Goal: Task Accomplishment & Management: Complete application form

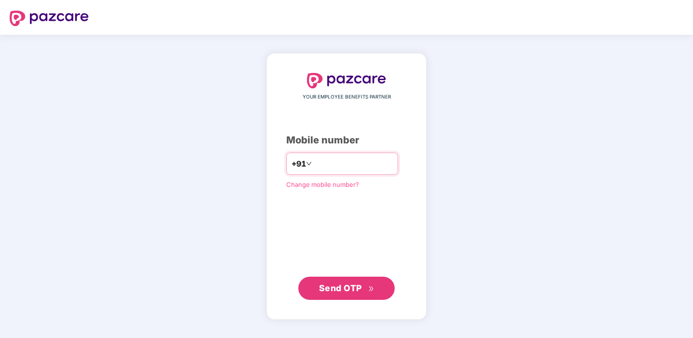
type input "**********"
click at [352, 294] on button "Send OTP" at bounding box center [346, 287] width 96 height 23
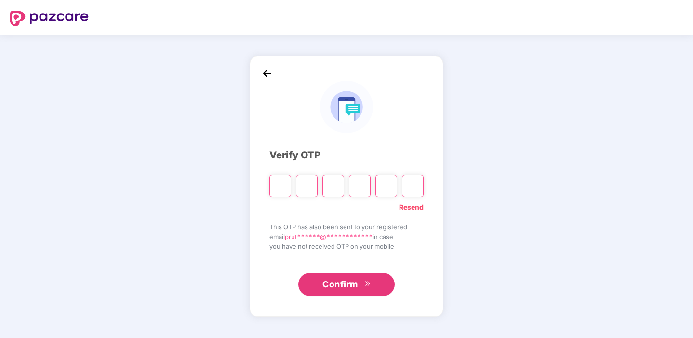
type input "*"
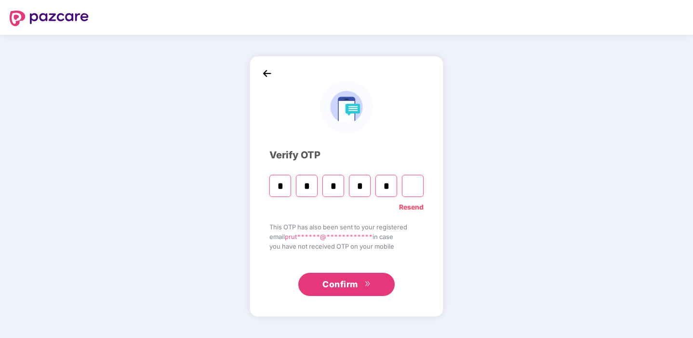
type input "*"
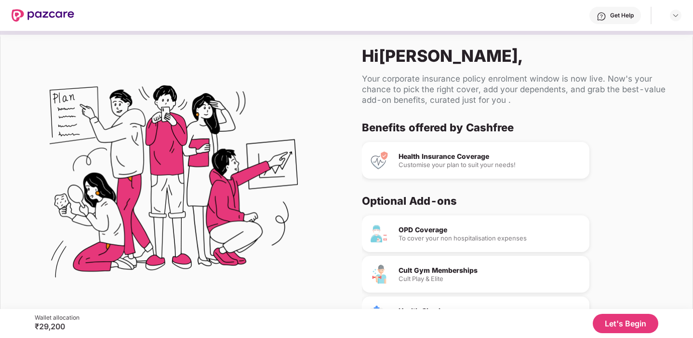
scroll to position [58, 0]
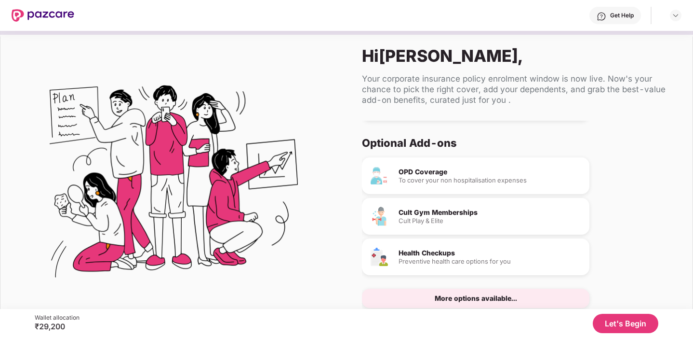
click at [615, 323] on button "Let's Begin" at bounding box center [626, 322] width 66 height 19
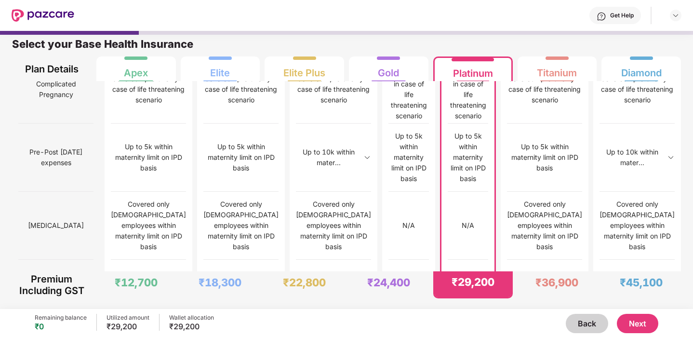
scroll to position [979, 0]
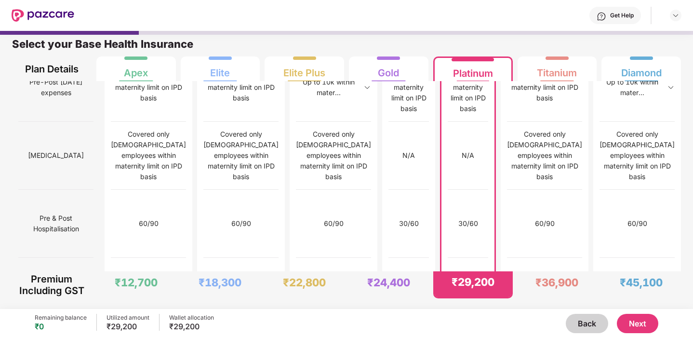
click at [638, 319] on button "Next" at bounding box center [637, 322] width 41 height 19
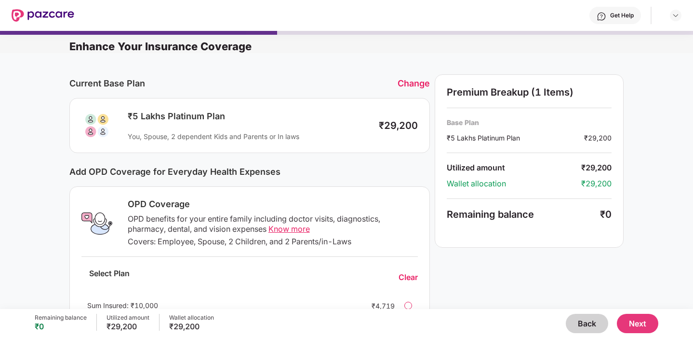
scroll to position [264, 0]
